Goal: Check status: Check status

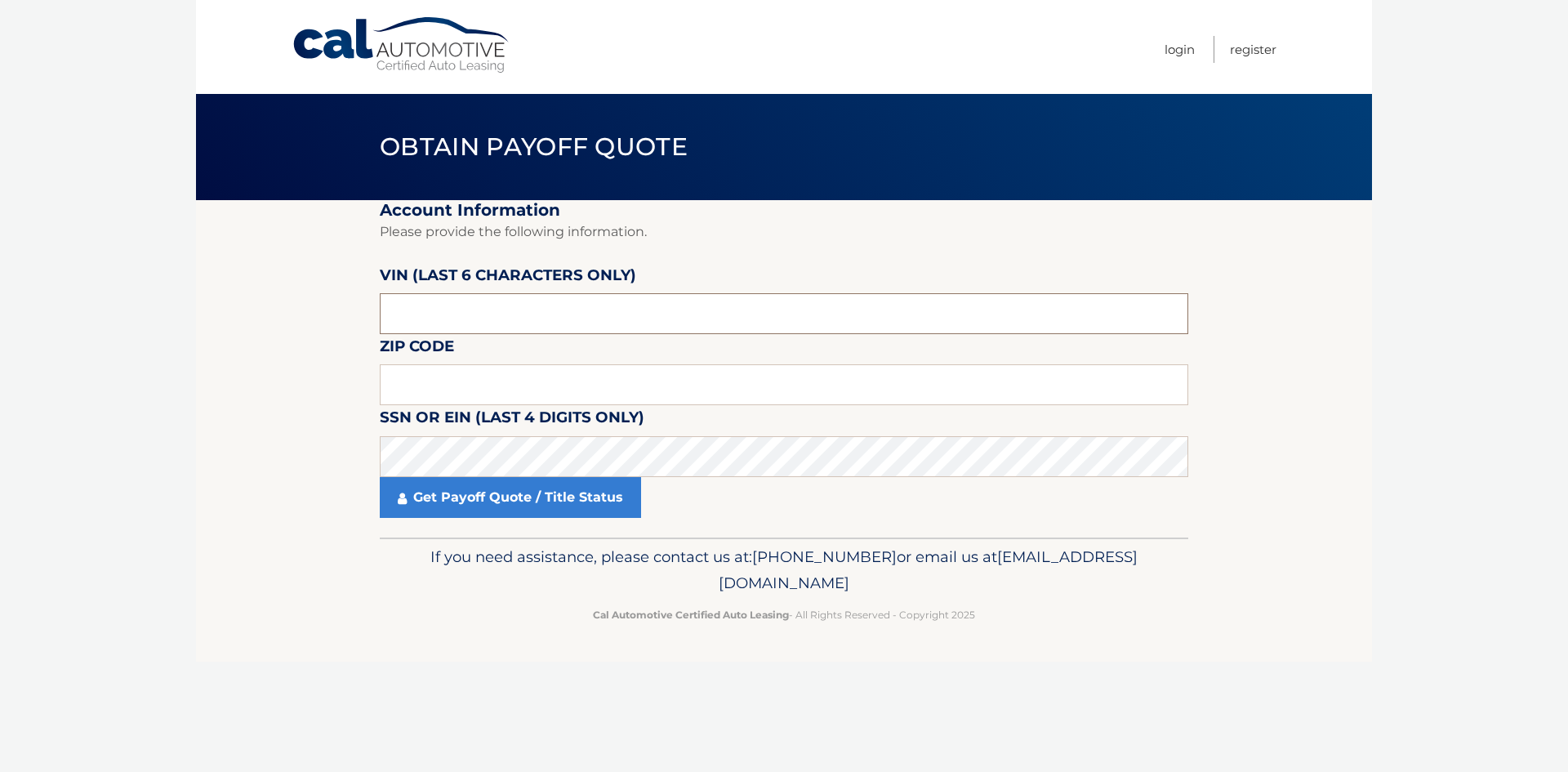
click at [474, 303] on input "text" at bounding box center [784, 313] width 809 height 41
paste input "155316"
type input "155316"
click at [463, 375] on input "text" at bounding box center [784, 384] width 809 height 41
type input "10306"
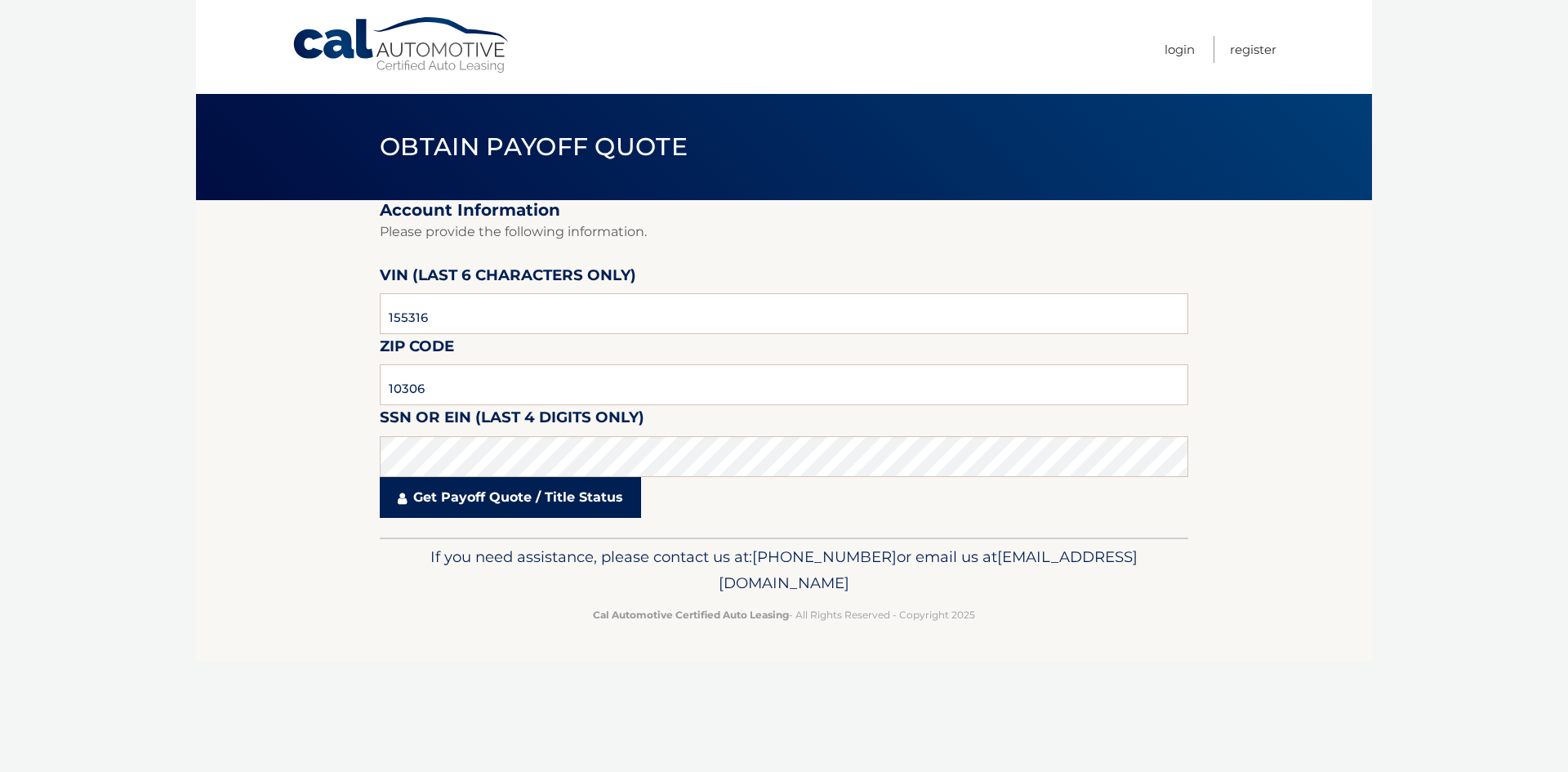
click at [506, 488] on link "Get Payoff Quote / Title Status" at bounding box center [511, 497] width 261 height 41
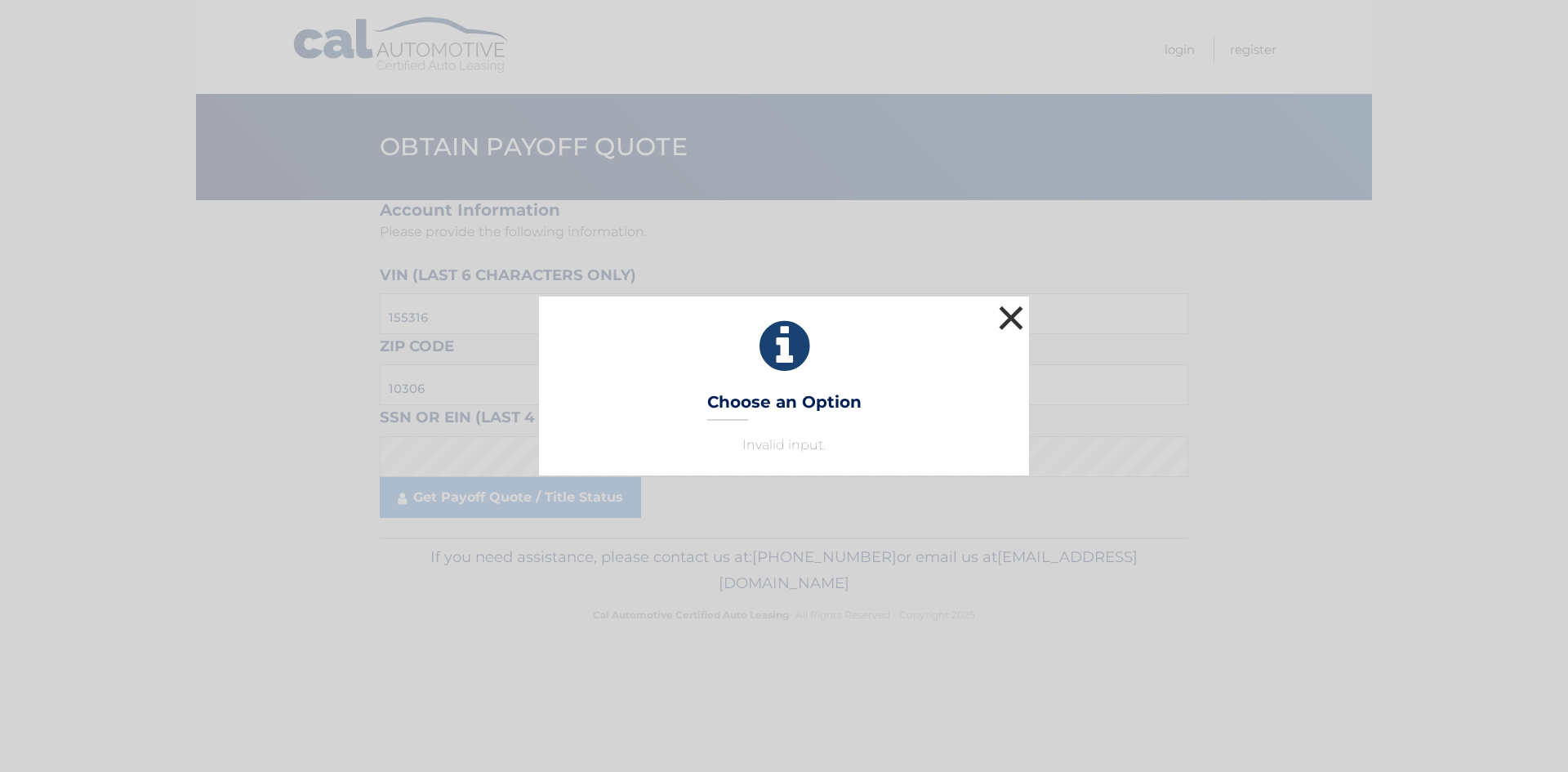
click at [1027, 310] on button "×" at bounding box center [1011, 318] width 33 height 33
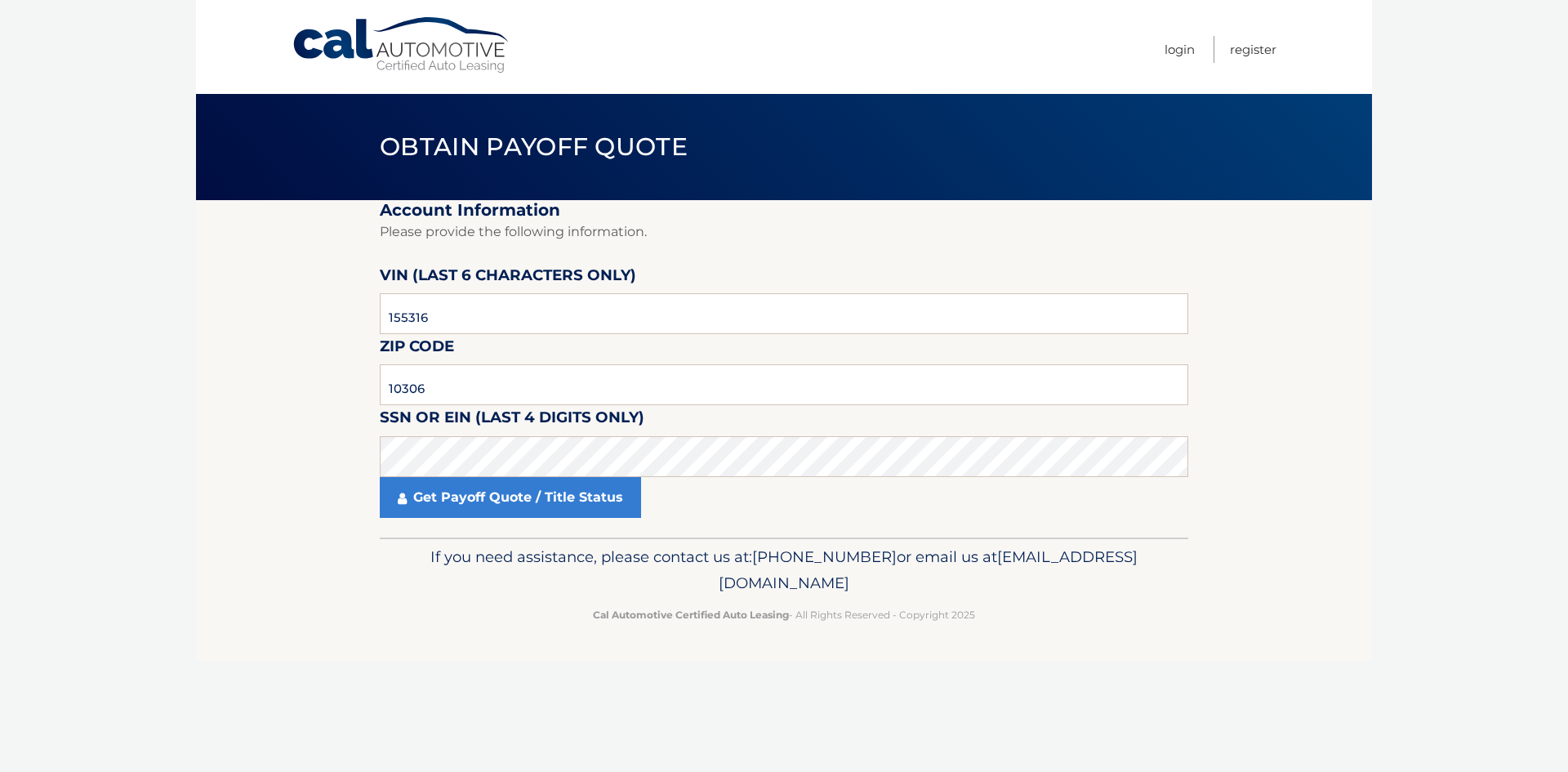
click at [222, 398] on section "Account Information Please provide the following information. [PERSON_NAME] (la…" at bounding box center [784, 369] width 1176 height 337
click at [525, 508] on link "Get Payoff Quote / Title Status" at bounding box center [511, 497] width 261 height 41
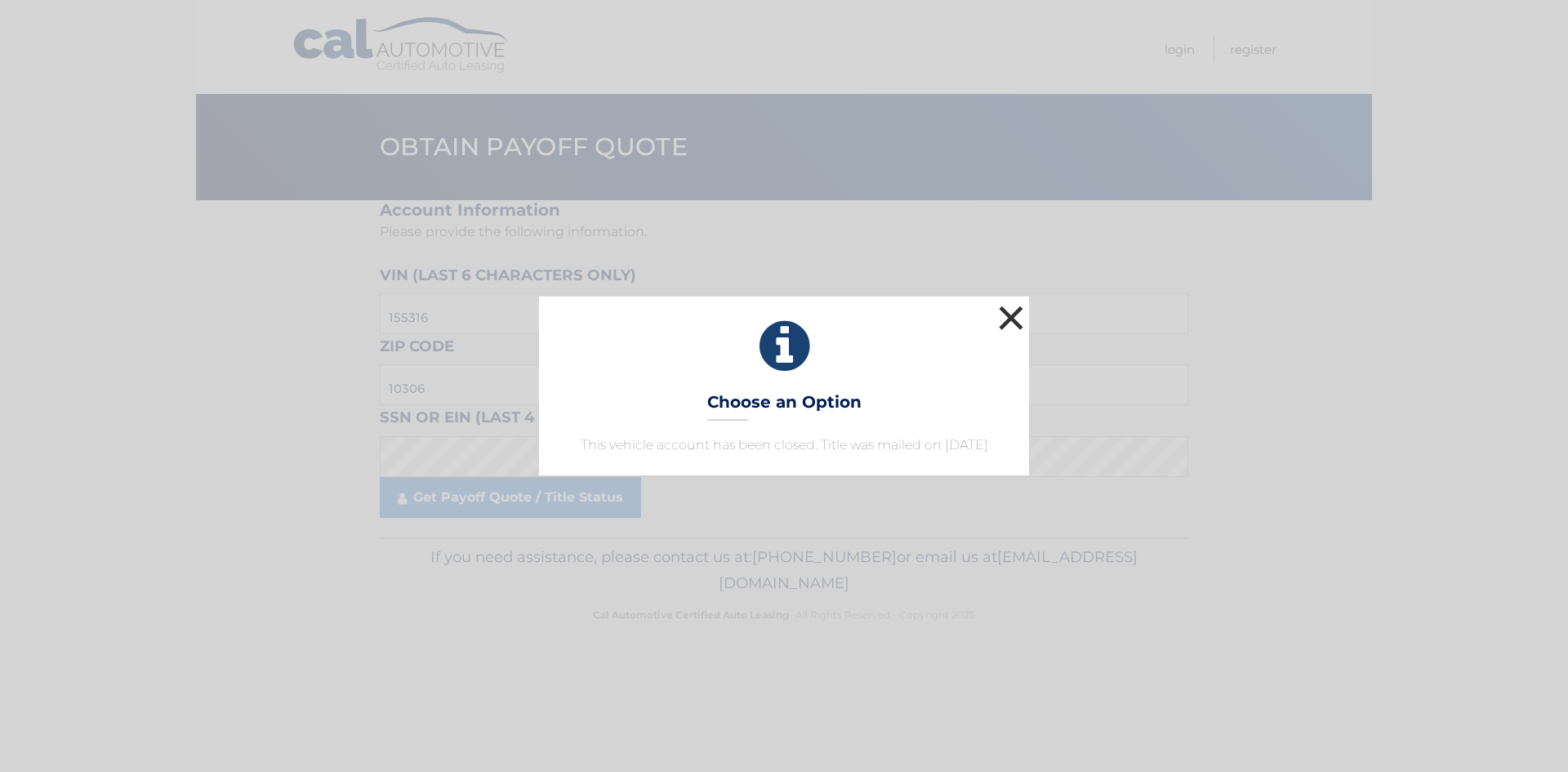
click at [1014, 302] on button "×" at bounding box center [1011, 318] width 33 height 33
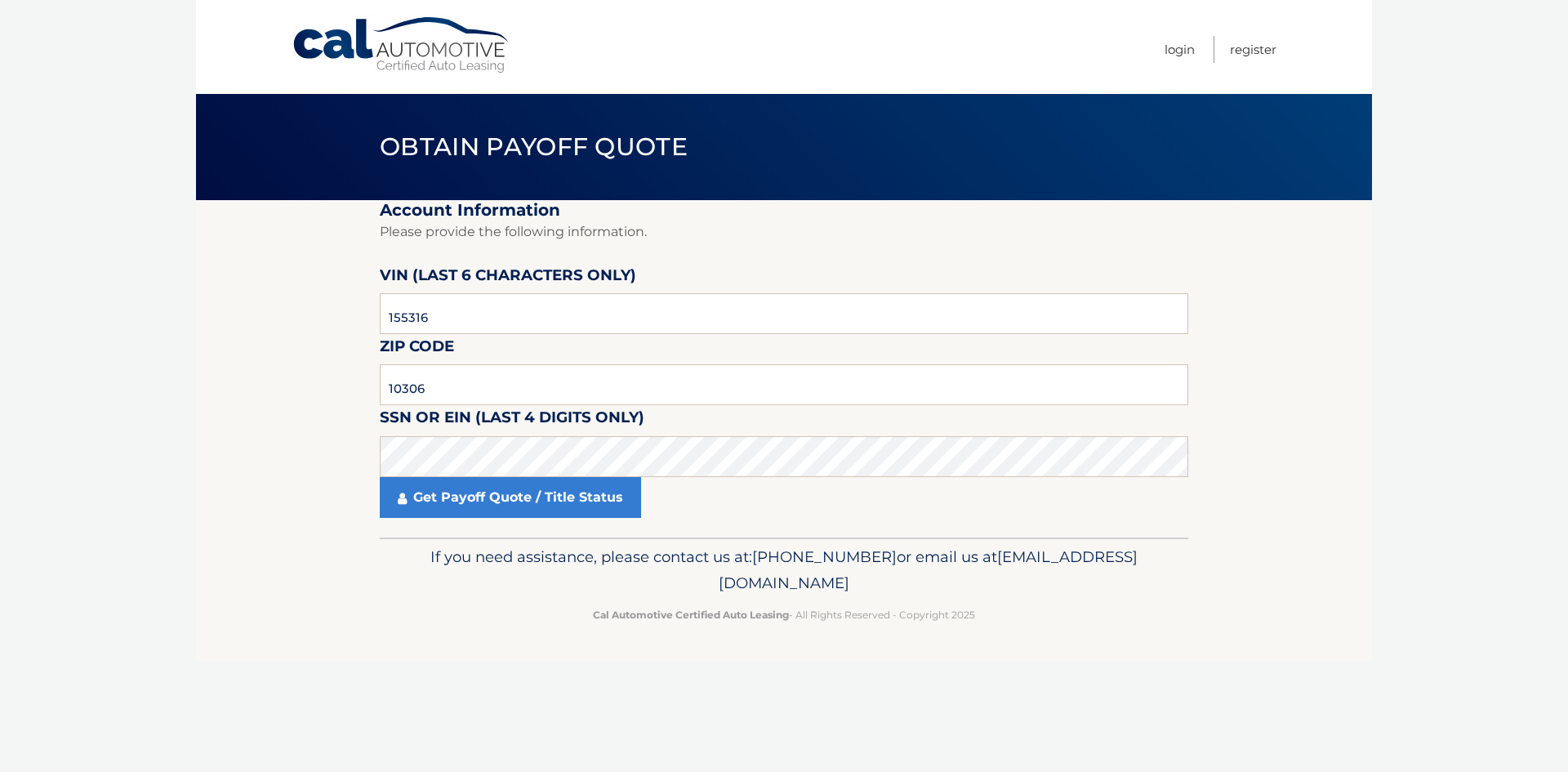
drag, startPoint x: 568, startPoint y: 76, endPoint x: 543, endPoint y: 67, distance: 26.6
click at [568, 76] on nav "Menu Login Register" at bounding box center [901, 47] width 752 height 94
click at [86, 61] on body "Cal Automotive Menu Login Register Obtain Payoff Quote" at bounding box center [784, 386] width 1568 height 772
